Goal: Information Seeking & Learning: Learn about a topic

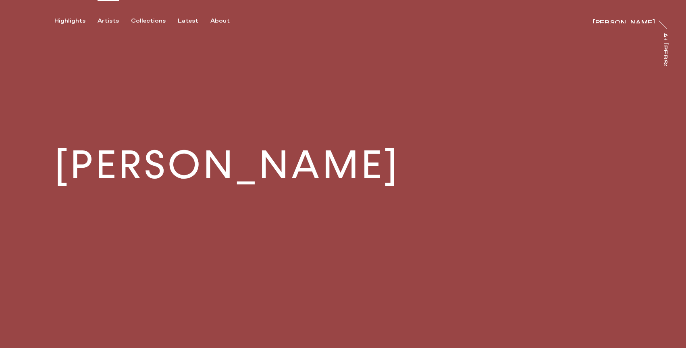
click at [107, 19] on div "Artists" at bounding box center [108, 20] width 21 height 7
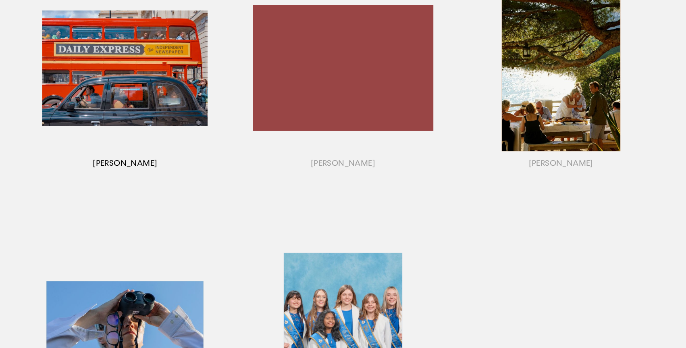
scroll to position [709, 0]
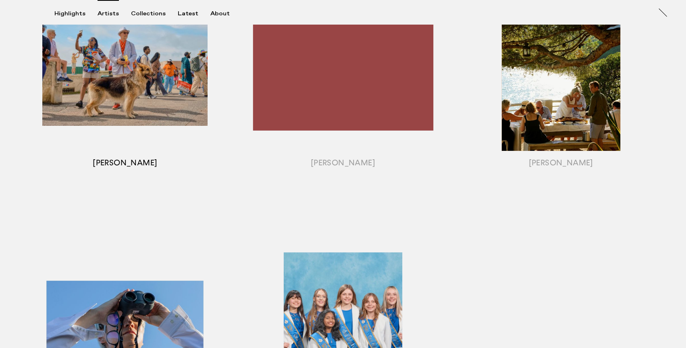
click at [167, 71] on div "button" at bounding box center [125, 78] width 218 height 252
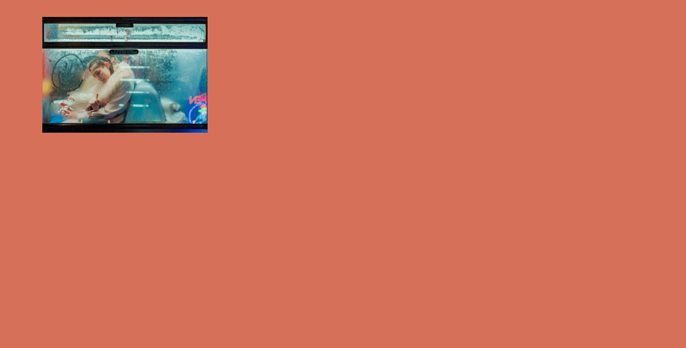
click at [164, 72] on div "button" at bounding box center [125, 78] width 218 height 252
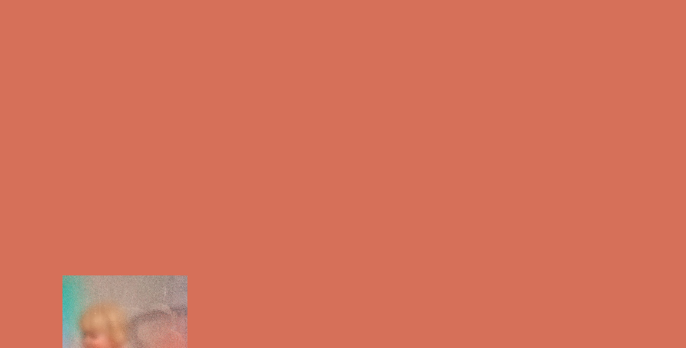
scroll to position [0, 0]
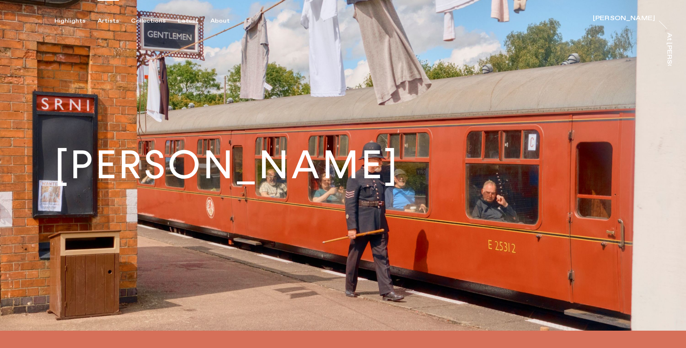
click at [109, 18] on div "Artists" at bounding box center [108, 20] width 21 height 7
